Goal: Information Seeking & Learning: Learn about a topic

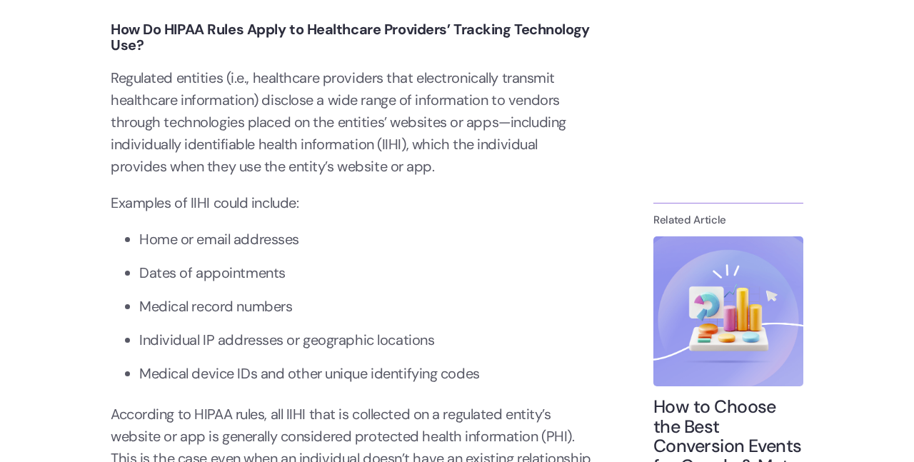
scroll to position [2643, 0]
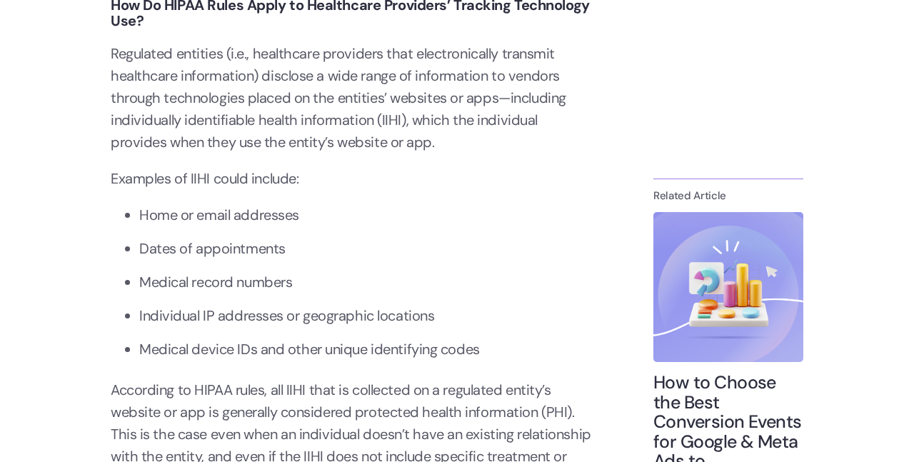
click at [374, 113] on p "Regulated entities (i.e., healthcare providers that electronically transmit hea…" at bounding box center [354, 98] width 486 height 111
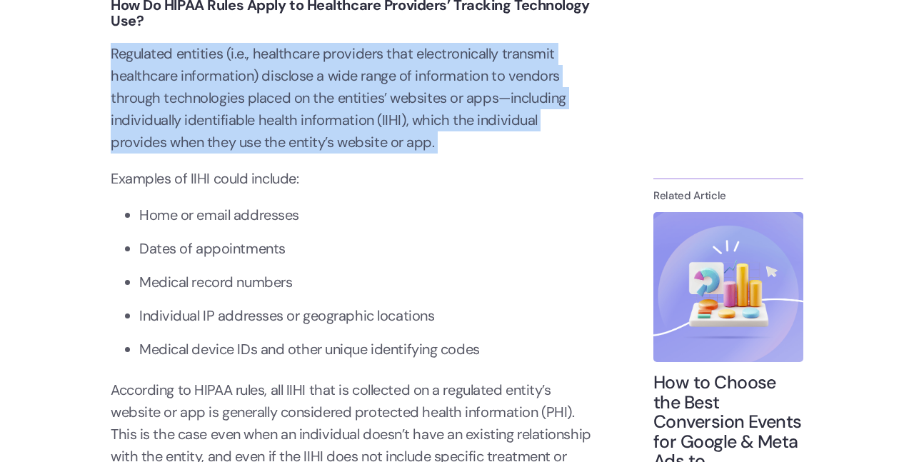
click at [374, 113] on p "Regulated entities (i.e., healthcare providers that electronically transmit hea…" at bounding box center [354, 98] width 486 height 111
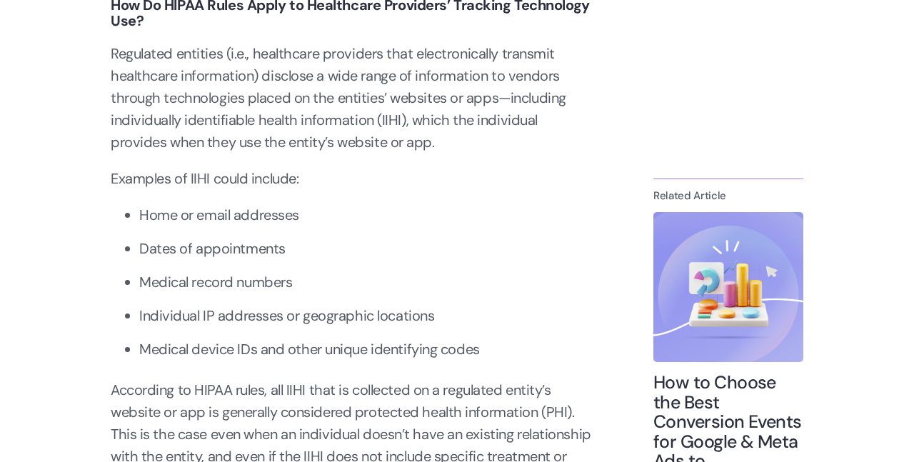
click at [422, 8] on strong "How Do HIPAA Rules Apply to Healthcare Providers’ Tracking Technology Use?" at bounding box center [350, 13] width 479 height 34
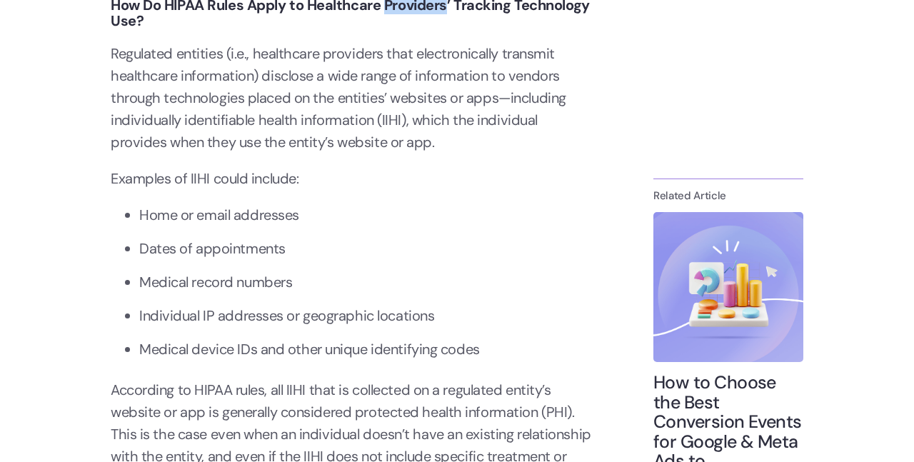
click at [422, 8] on strong "How Do HIPAA Rules Apply to Healthcare Providers’ Tracking Technology Use?" at bounding box center [350, 13] width 479 height 34
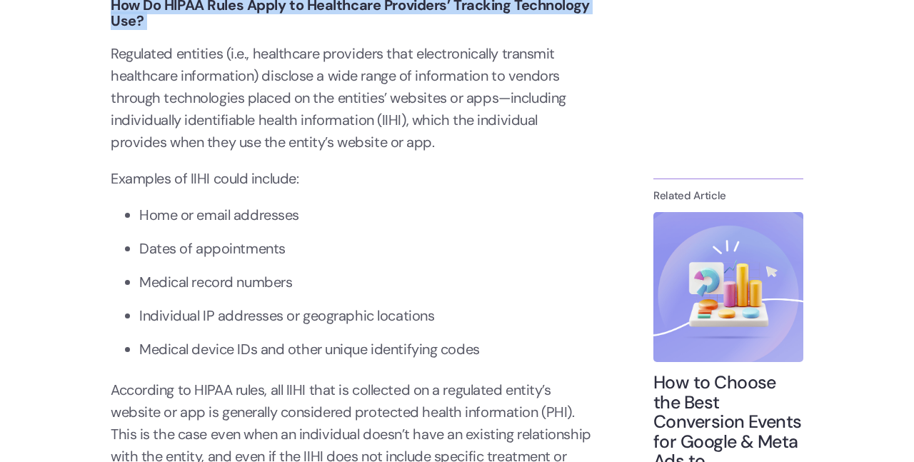
click at [422, 8] on strong "How Do HIPAA Rules Apply to Healthcare Providers’ Tracking Technology Use?" at bounding box center [350, 13] width 479 height 34
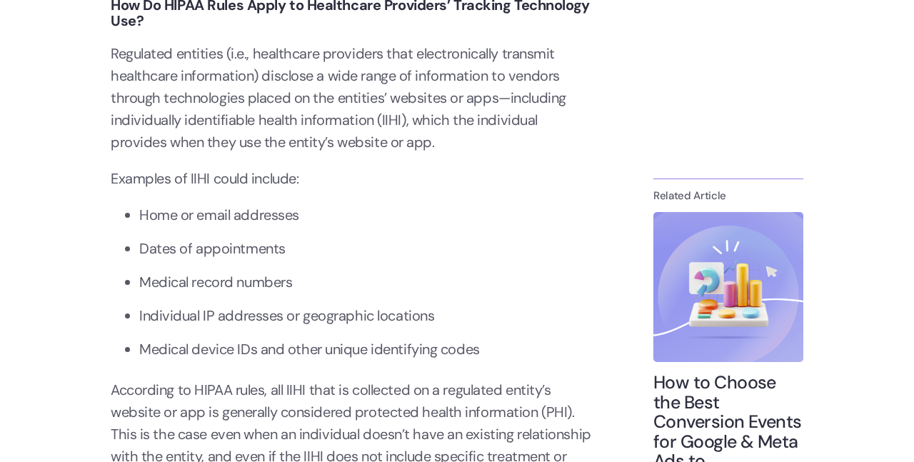
click at [188, 217] on li "Home or email addresses" at bounding box center [367, 215] width 457 height 22
click at [211, 247] on li "Dates of appointments" at bounding box center [367, 249] width 457 height 22
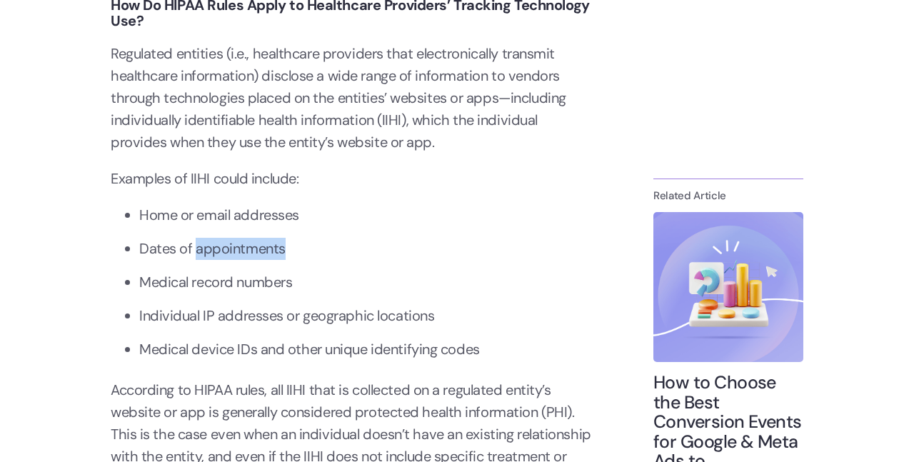
click at [211, 247] on li "Dates of appointments" at bounding box center [367, 249] width 457 height 22
click at [211, 246] on li "Dates of appointments" at bounding box center [367, 249] width 457 height 22
click at [227, 279] on li "Medical record numbers" at bounding box center [367, 282] width 457 height 22
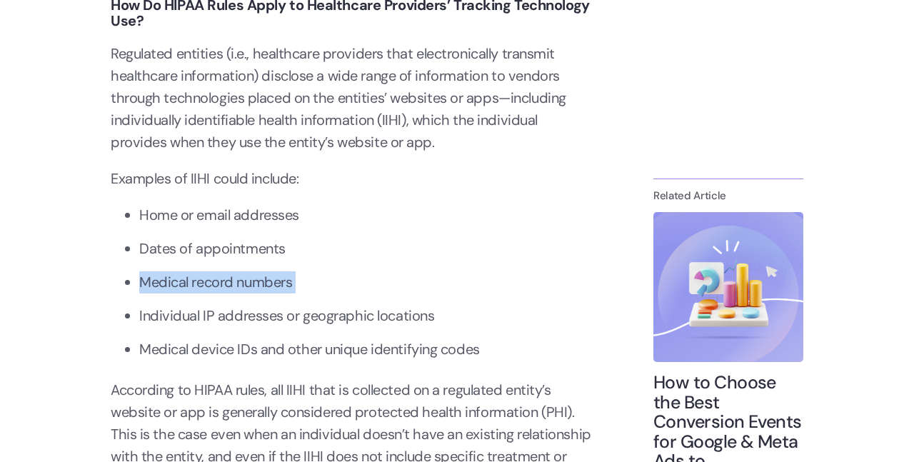
click at [226, 278] on li "Medical record numbers" at bounding box center [367, 282] width 457 height 22
click at [226, 276] on li "Medical record numbers" at bounding box center [367, 282] width 457 height 22
click at [237, 310] on li "Individual IP addresses or geographic locations" at bounding box center [367, 316] width 457 height 22
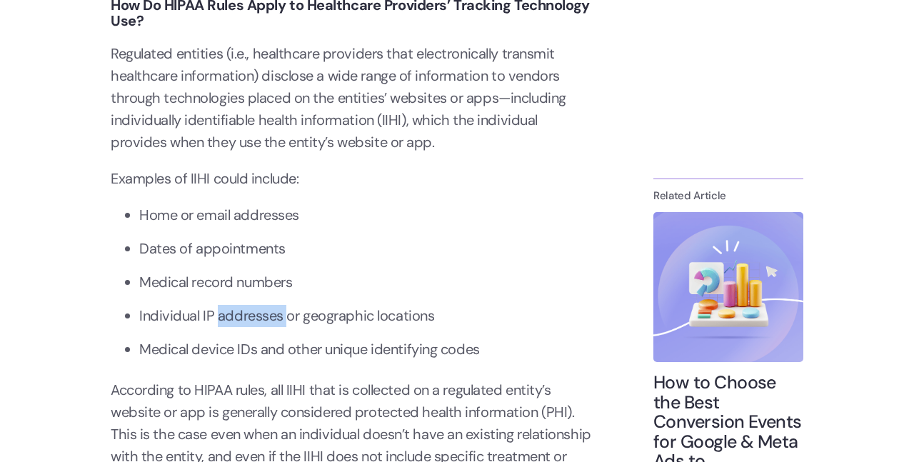
click at [237, 310] on li "Individual IP addresses or geographic locations" at bounding box center [367, 316] width 457 height 22
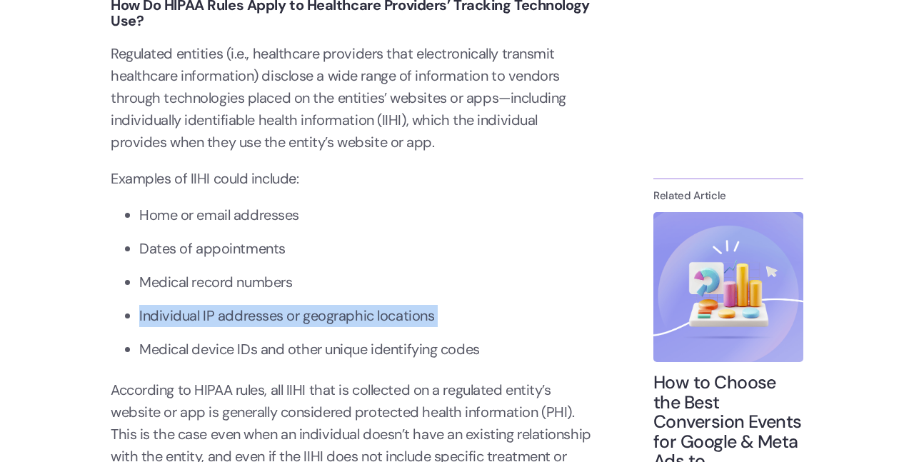
click at [237, 310] on li "Individual IP addresses or geographic locations" at bounding box center [367, 316] width 457 height 22
click at [237, 309] on li "Individual IP addresses or geographic locations" at bounding box center [367, 316] width 457 height 22
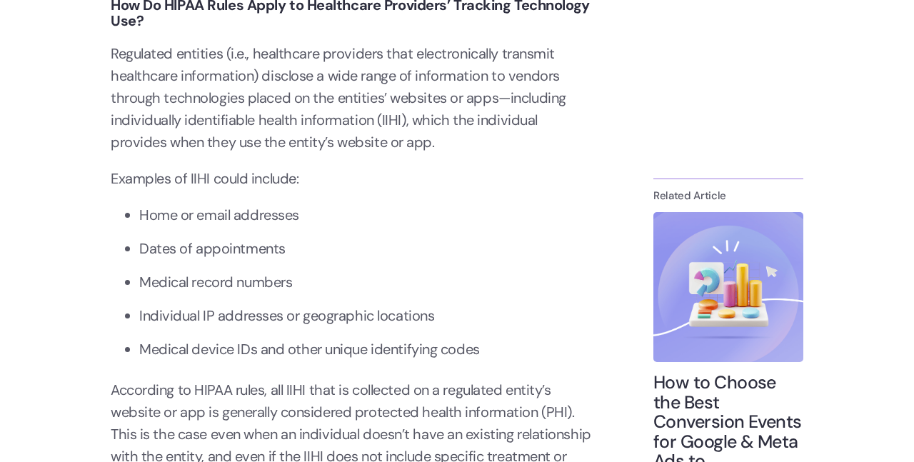
click at [247, 344] on li "Medical device IDs and other unique identifying codes" at bounding box center [367, 350] width 457 height 22
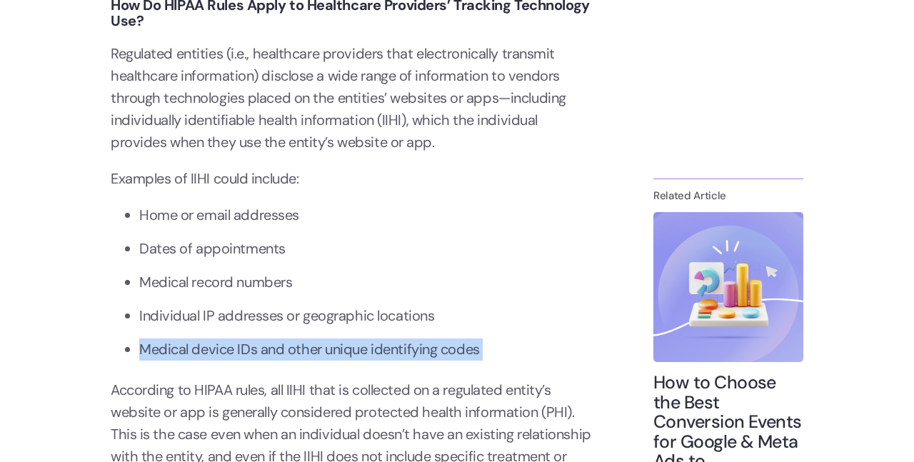
click at [247, 344] on li "Medical device IDs and other unique identifying codes" at bounding box center [367, 350] width 457 height 22
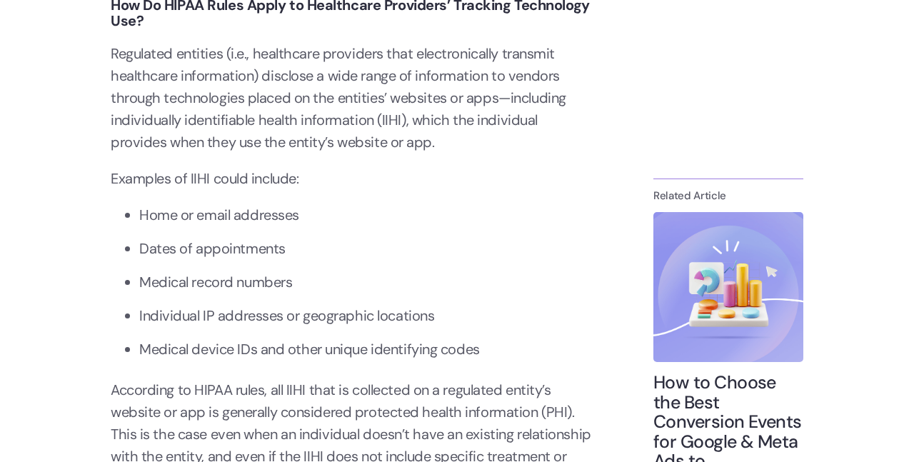
click at [252, 218] on li "Home or email addresses" at bounding box center [367, 215] width 457 height 22
click at [248, 222] on li "Home or email addresses" at bounding box center [367, 215] width 457 height 22
click at [245, 226] on li "Home or email addresses" at bounding box center [367, 215] width 457 height 22
click at [248, 219] on li "Home or email addresses" at bounding box center [367, 215] width 457 height 22
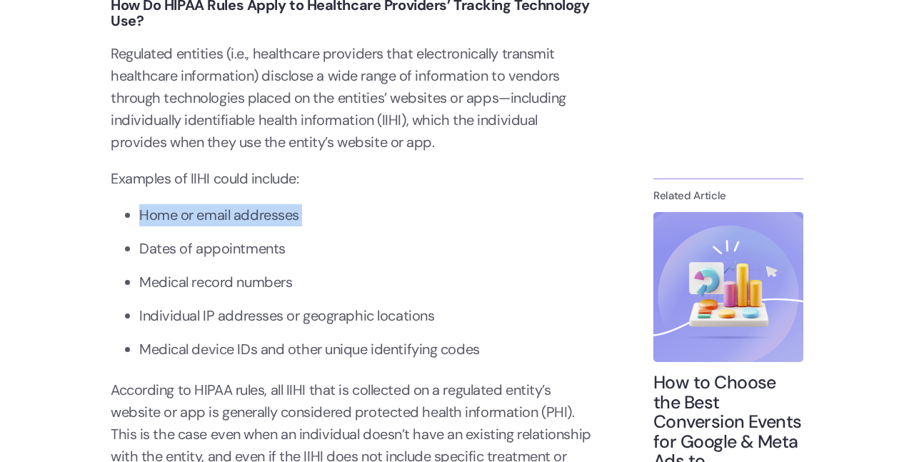
click at [248, 219] on li "Home or email addresses" at bounding box center [367, 215] width 457 height 22
click at [248, 215] on li "Home or email addresses" at bounding box center [367, 215] width 457 height 22
click at [241, 221] on li "Home or email addresses" at bounding box center [367, 215] width 457 height 22
click at [241, 220] on li "Home or email addresses" at bounding box center [367, 215] width 457 height 22
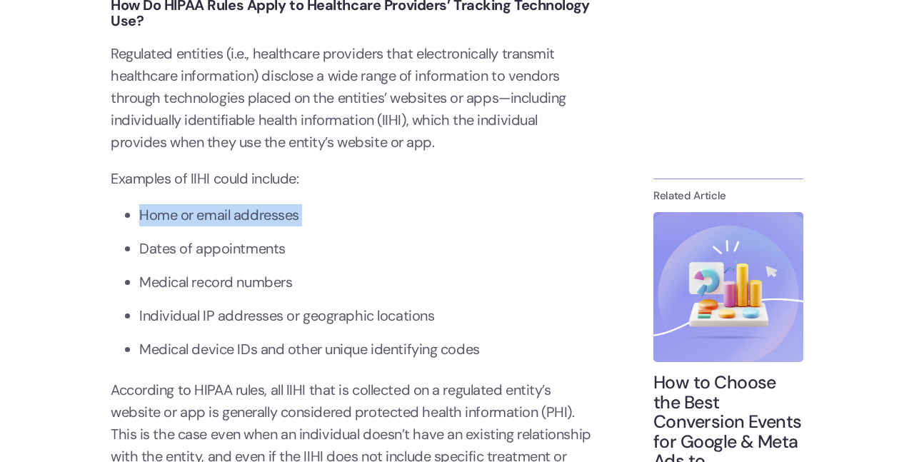
click at [244, 216] on li "Home or email addresses" at bounding box center [367, 215] width 457 height 22
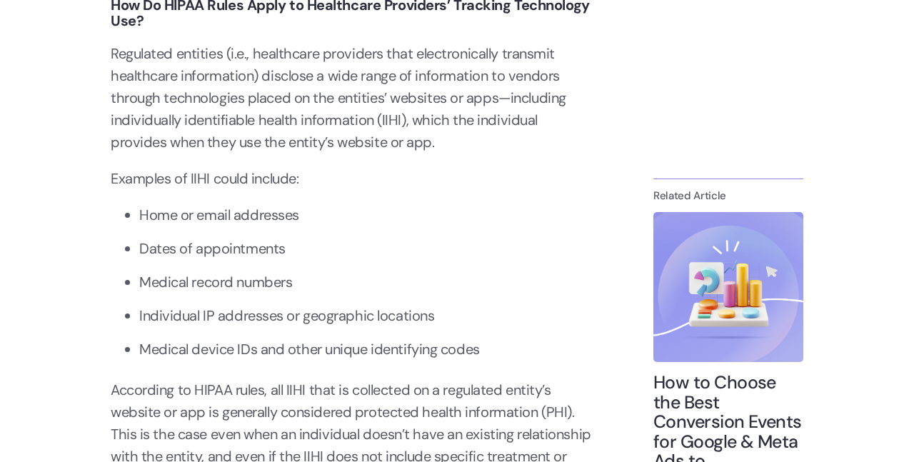
click at [283, 178] on p "Examples of IIHI could include:" at bounding box center [354, 179] width 486 height 22
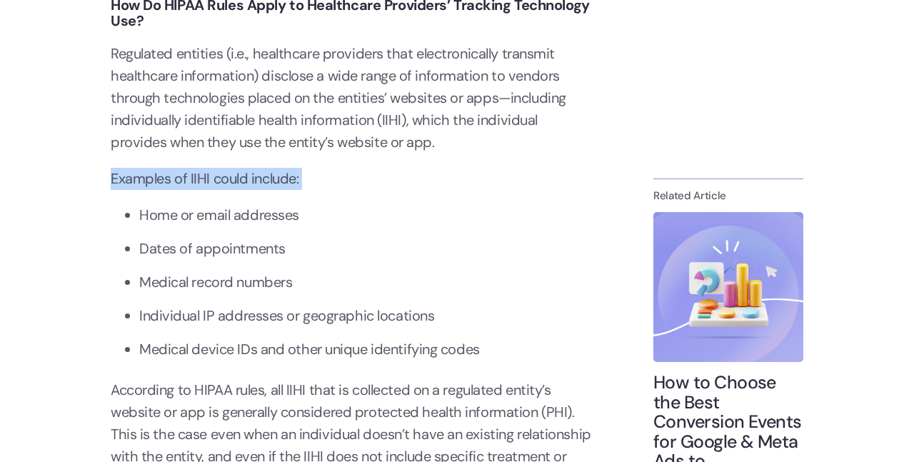
click at [283, 178] on p "Examples of IIHI could include:" at bounding box center [354, 179] width 486 height 22
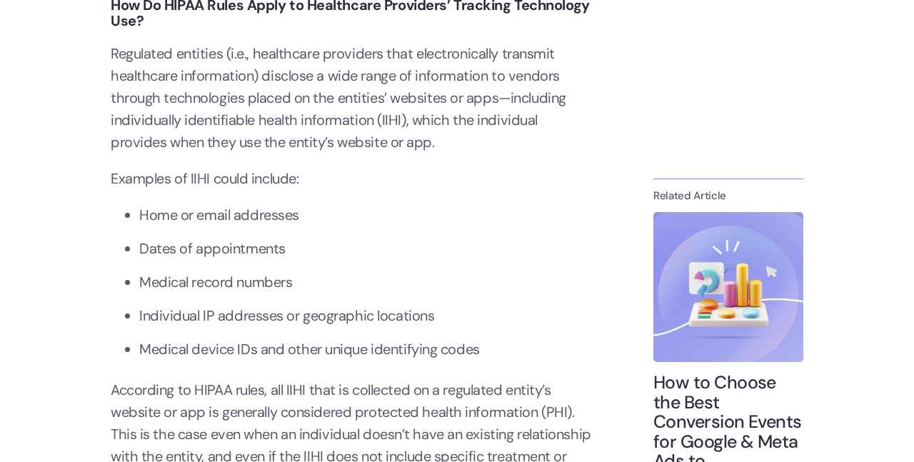
click at [283, 178] on p "Examples of IIHI could include:" at bounding box center [354, 179] width 486 height 22
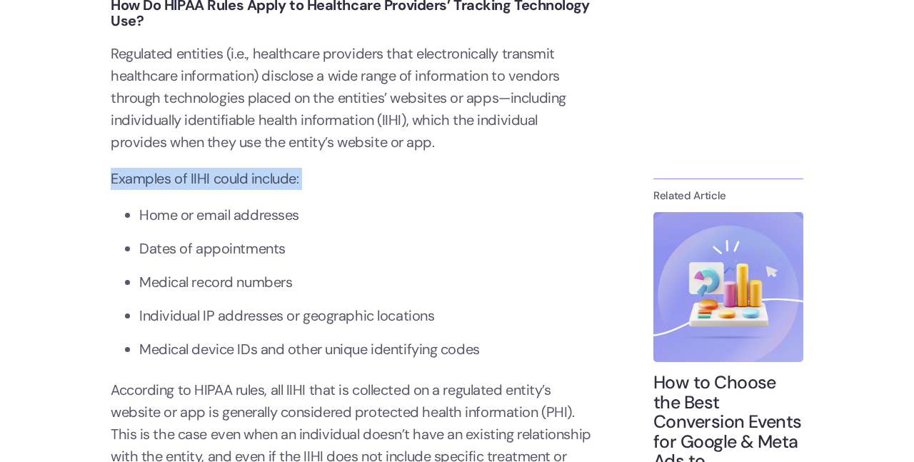
click at [283, 178] on p "Examples of IIHI could include:" at bounding box center [354, 179] width 486 height 22
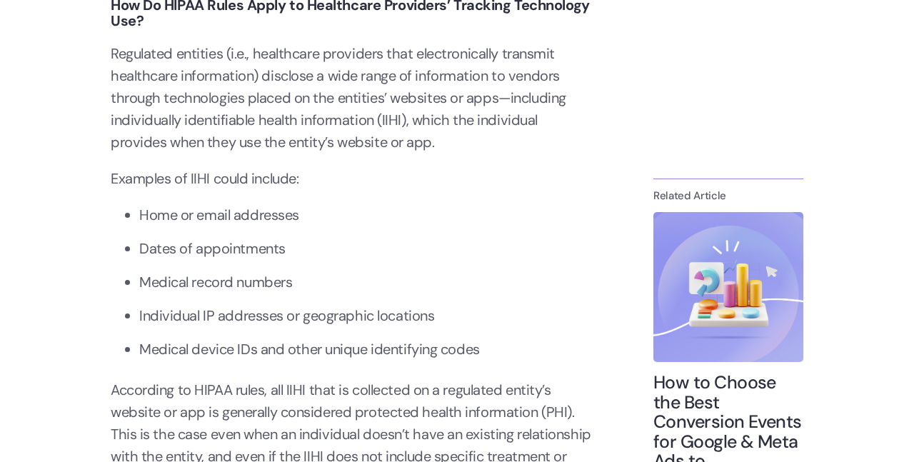
click at [286, 178] on p "Examples of IIHI could include:" at bounding box center [354, 179] width 486 height 22
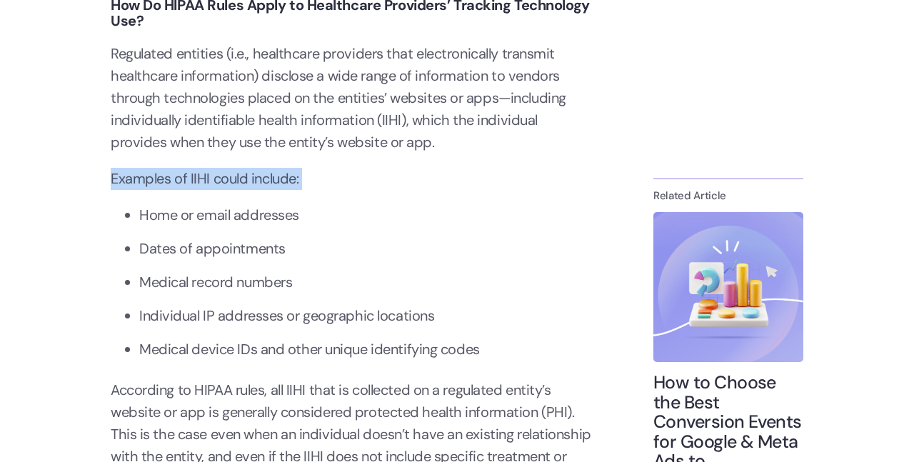
click at [286, 178] on p "Examples of IIHI could include:" at bounding box center [354, 179] width 486 height 22
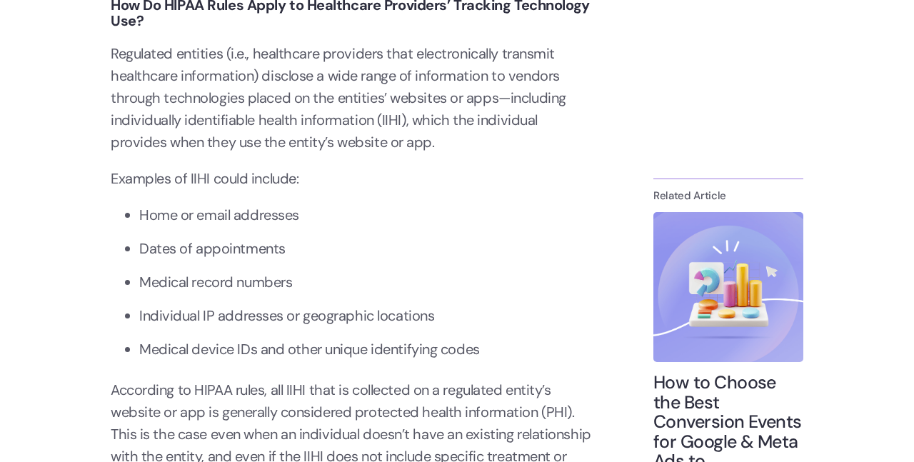
click at [286, 178] on p "Examples of IIHI could include:" at bounding box center [354, 179] width 486 height 22
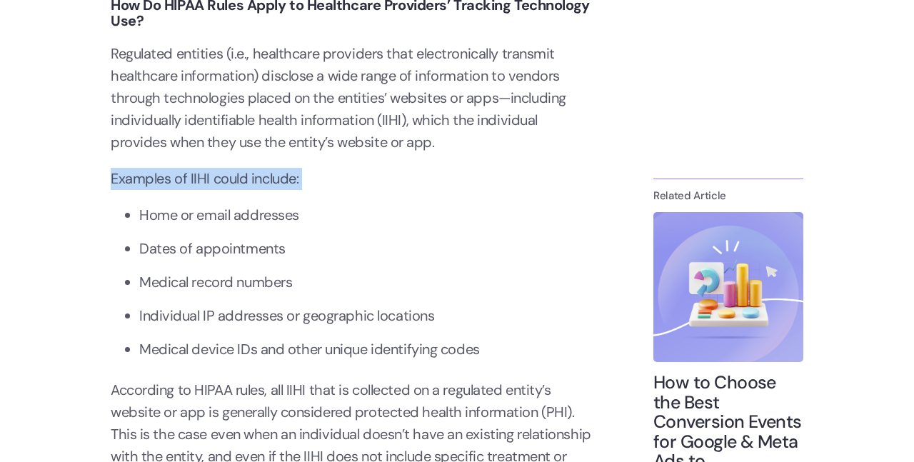
click at [286, 178] on p "Examples of IIHI could include:" at bounding box center [354, 179] width 486 height 22
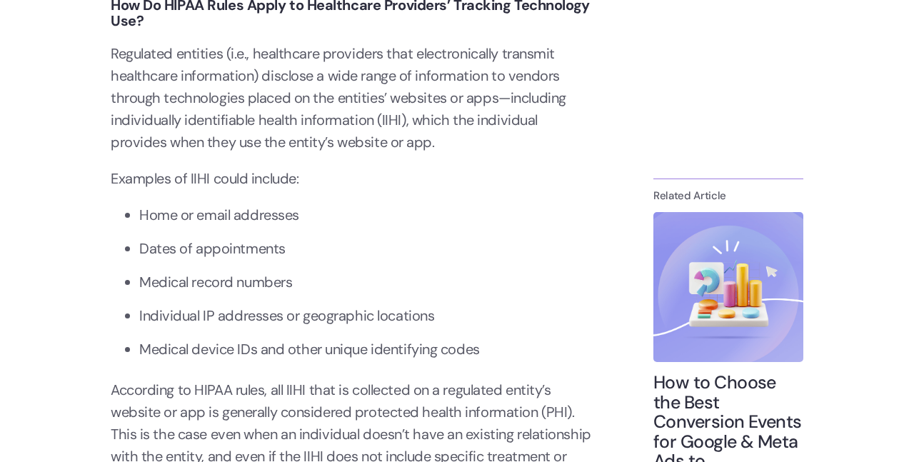
click at [286, 178] on p "Examples of IIHI could include:" at bounding box center [354, 179] width 486 height 22
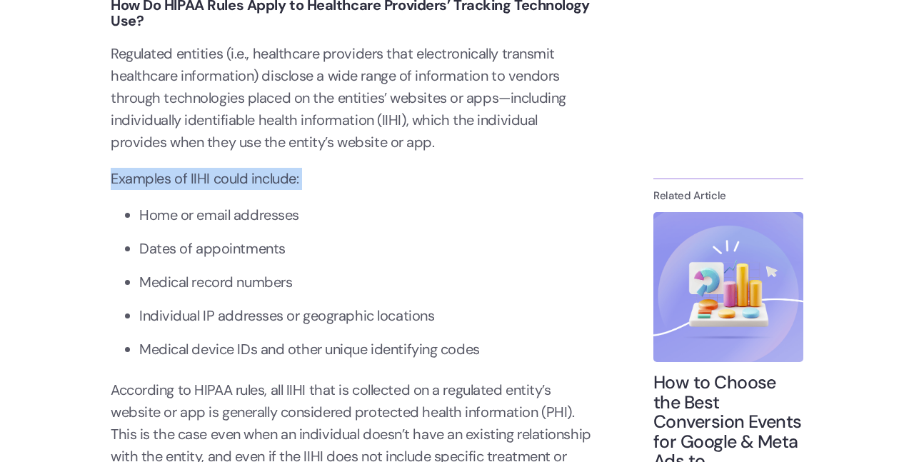
click at [286, 178] on p "Examples of IIHI could include:" at bounding box center [354, 179] width 486 height 22
click at [288, 178] on p "Examples of IIHI could include:" at bounding box center [354, 179] width 486 height 22
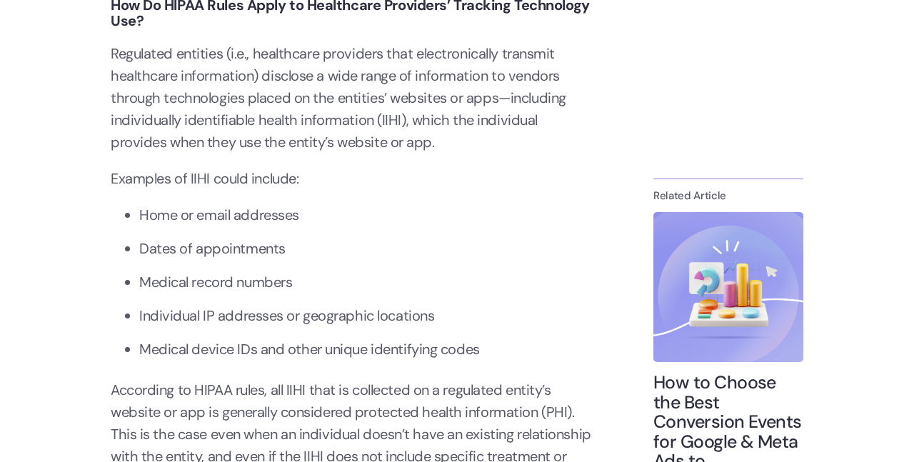
click at [288, 178] on p "Examples of IIHI could include:" at bounding box center [354, 179] width 486 height 22
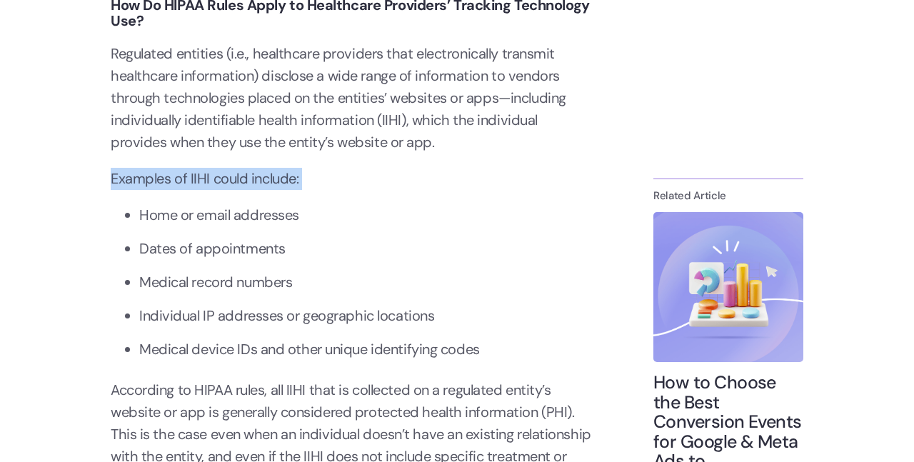
click at [288, 178] on p "Examples of IIHI could include:" at bounding box center [354, 179] width 486 height 22
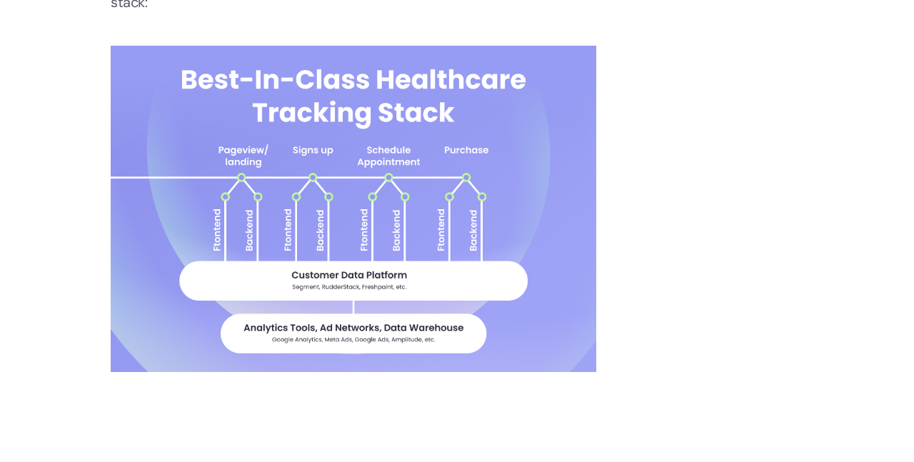
scroll to position [6438, 0]
